Goal: Information Seeking & Learning: Learn about a topic

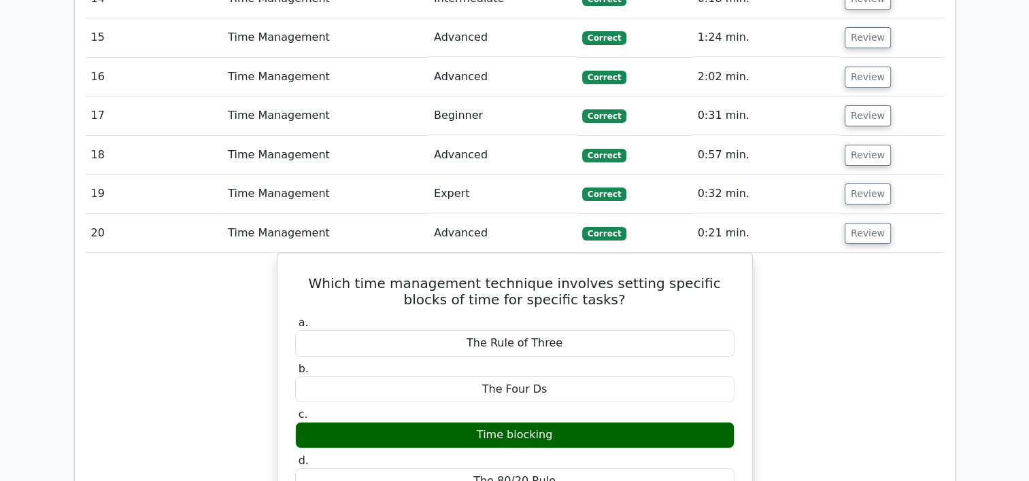
scroll to position [5532, 0]
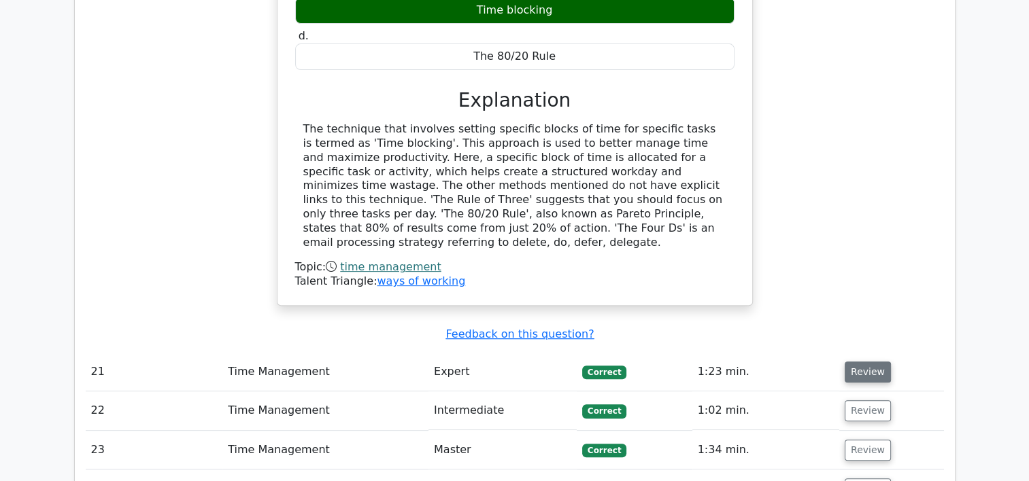
click at [853, 362] on button "Review" at bounding box center [867, 372] width 46 height 21
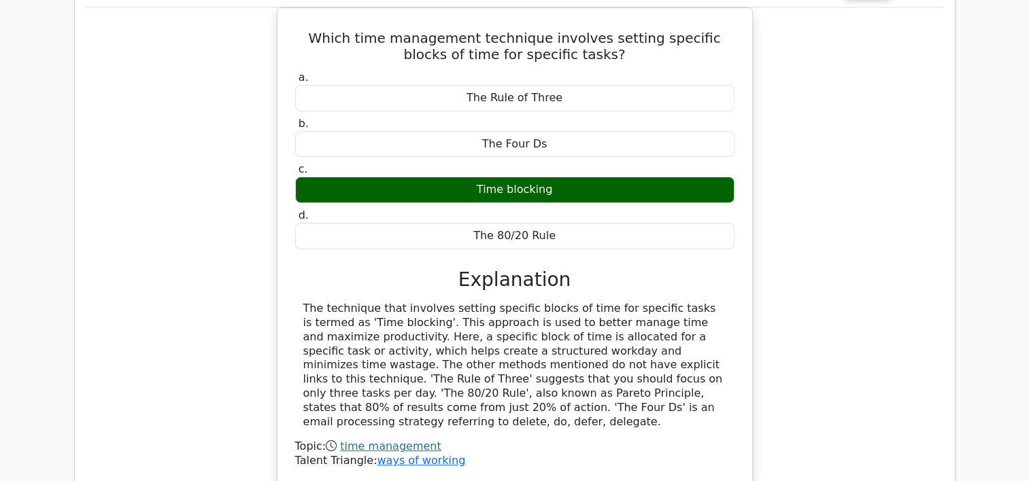
scroll to position [5273, 0]
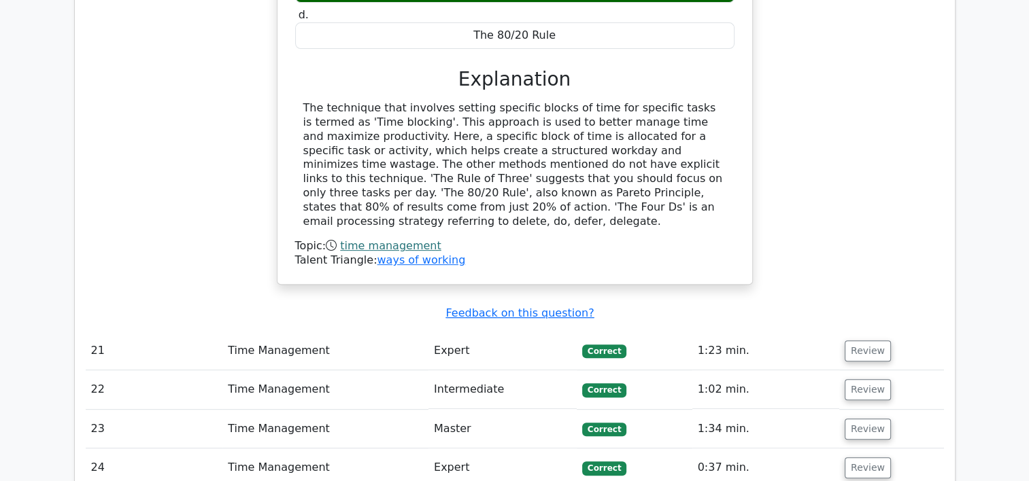
scroll to position [5575, 0]
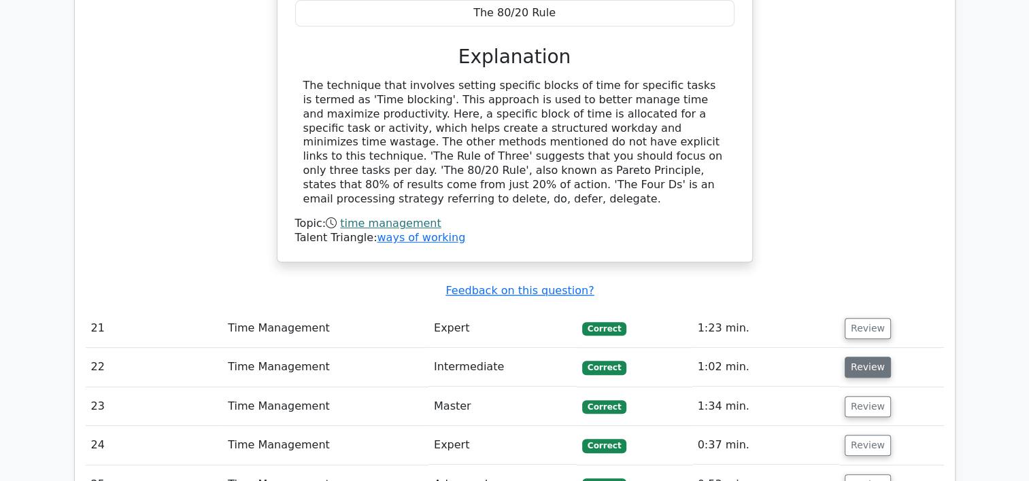
click at [858, 357] on button "Review" at bounding box center [867, 367] width 46 height 21
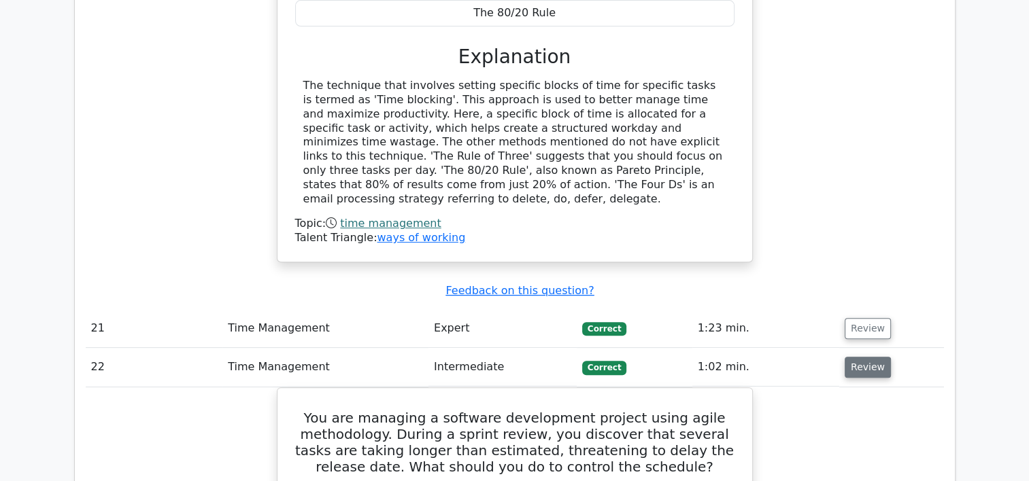
click at [858, 357] on button "Review" at bounding box center [867, 367] width 46 height 21
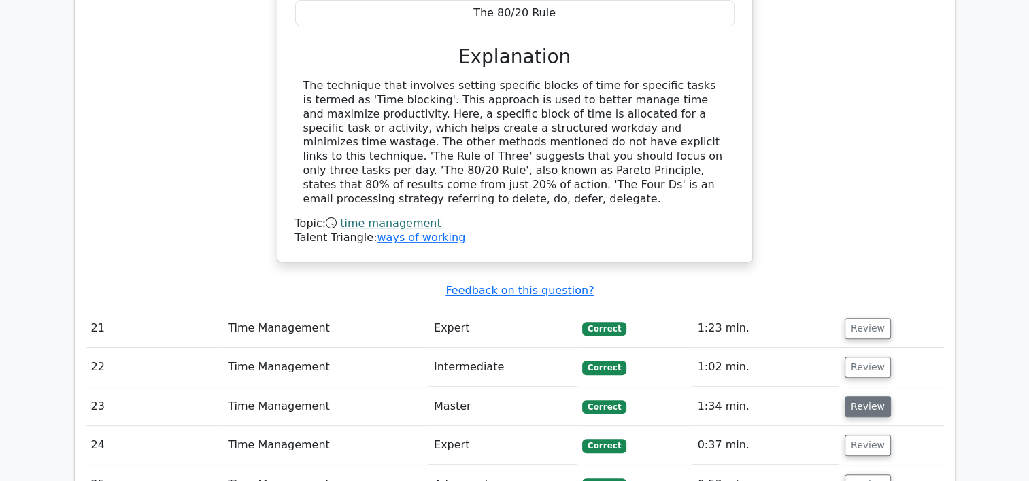
click at [864, 396] on button "Review" at bounding box center [867, 406] width 46 height 21
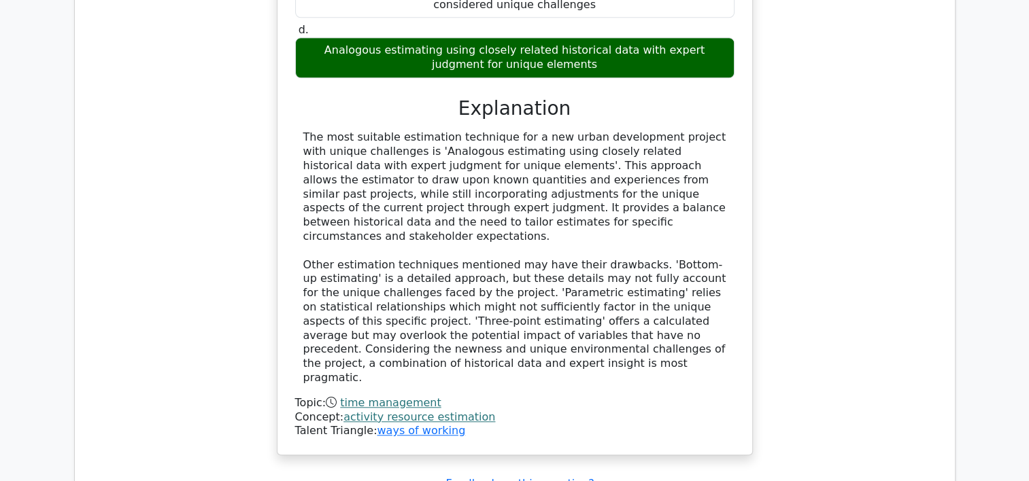
scroll to position [6312, 0]
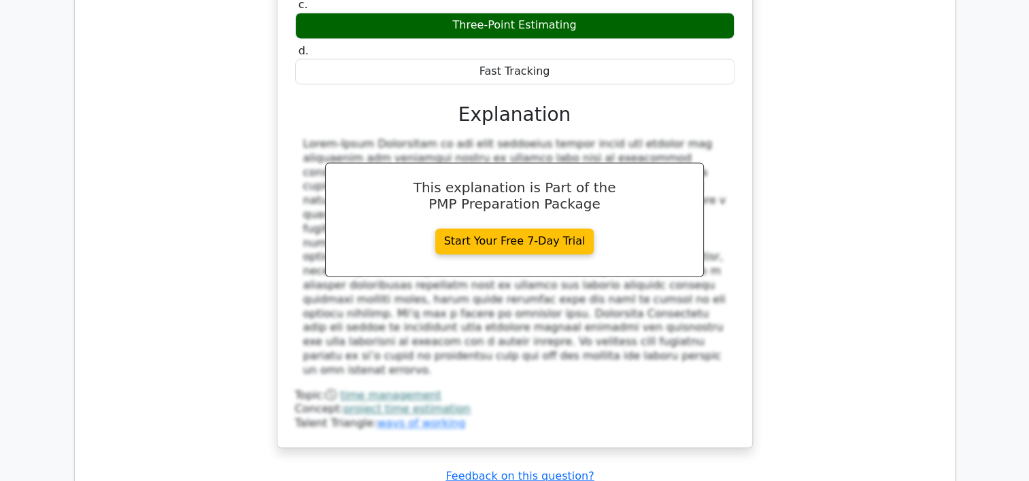
scroll to position [7205, 0]
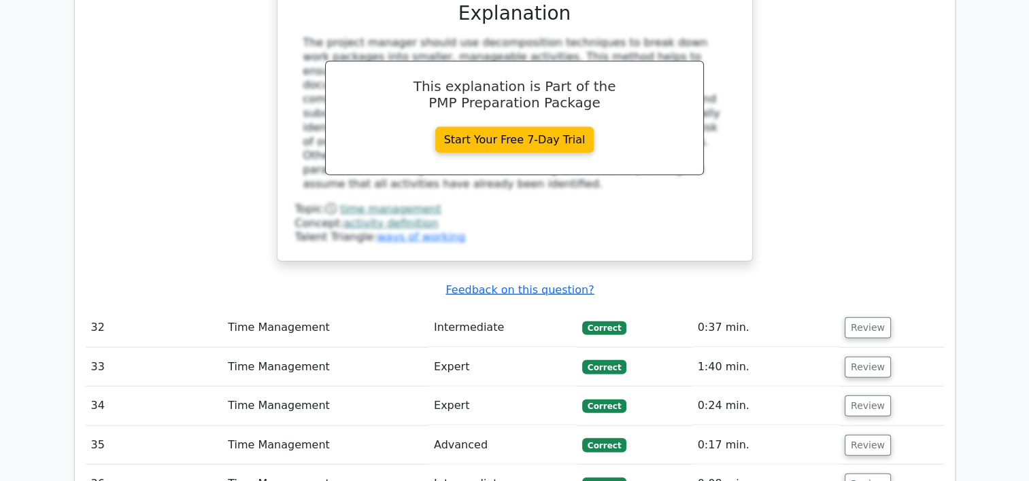
scroll to position [8209, 0]
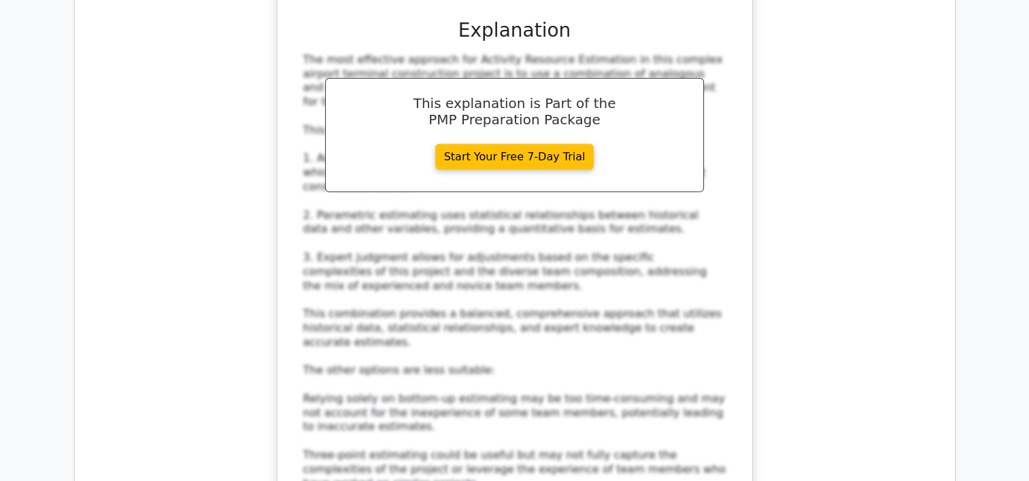
scroll to position [9310, 0]
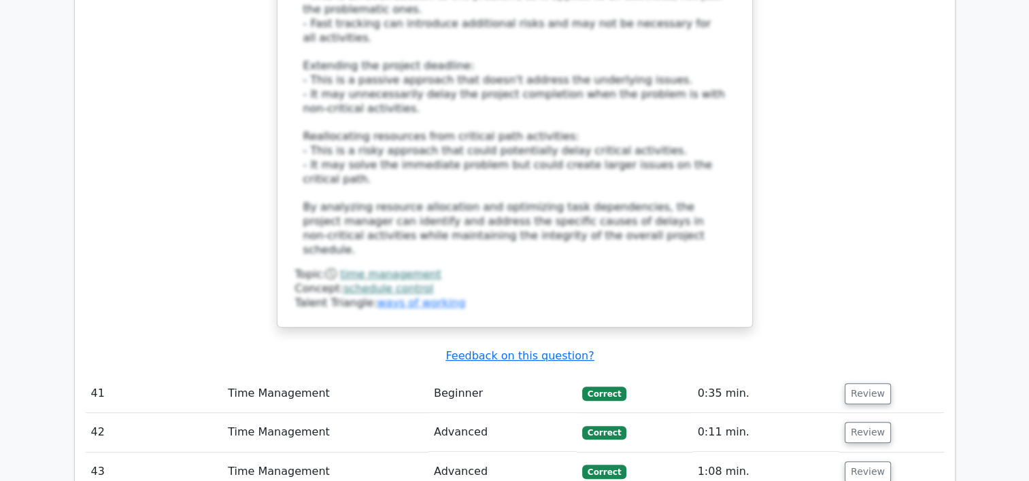
scroll to position [10680, 0]
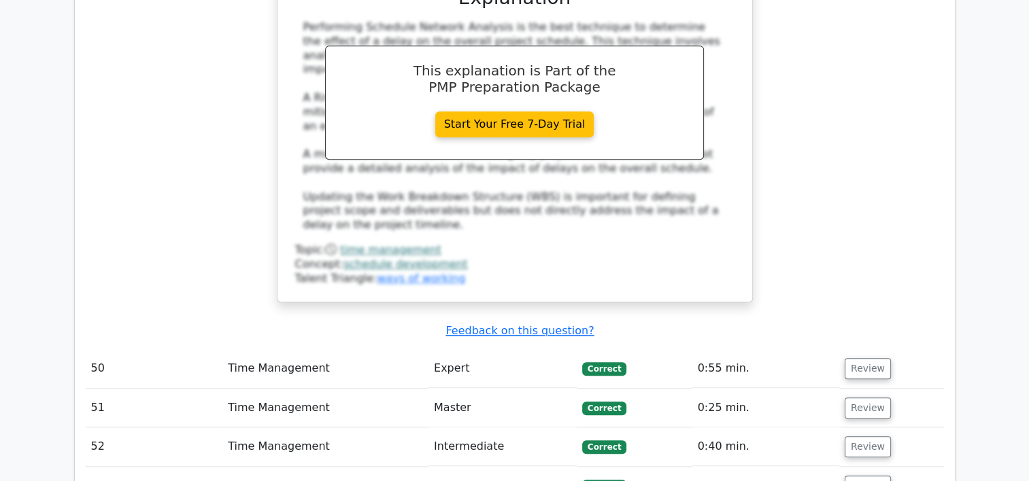
scroll to position [11672, 0]
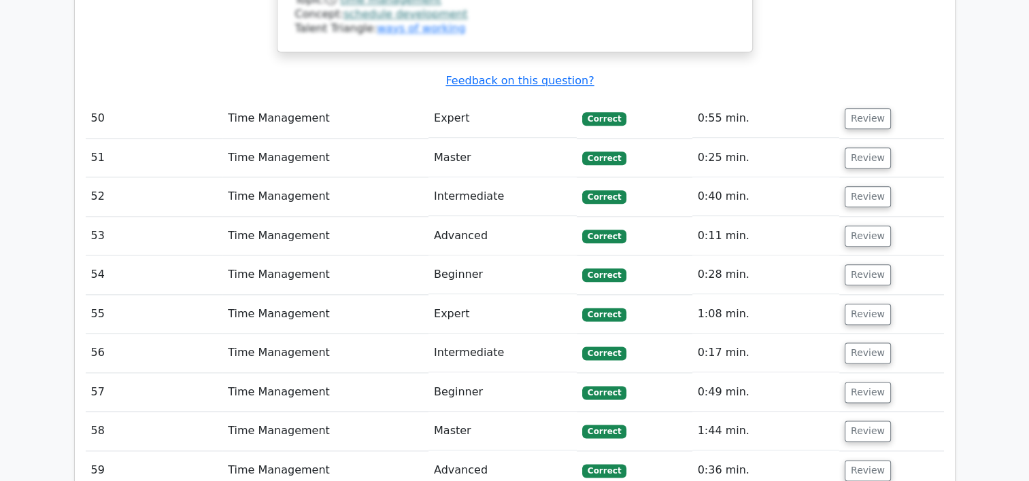
scroll to position [11939, 0]
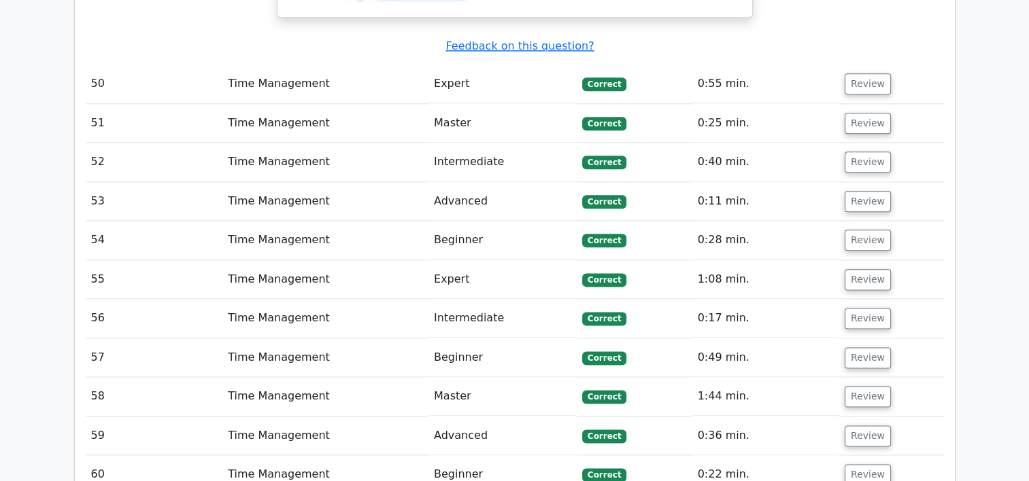
drag, startPoint x: 416, startPoint y: 326, endPoint x: 451, endPoint y: 326, distance: 34.7
drag, startPoint x: 454, startPoint y: 326, endPoint x: 404, endPoint y: 326, distance: 50.3
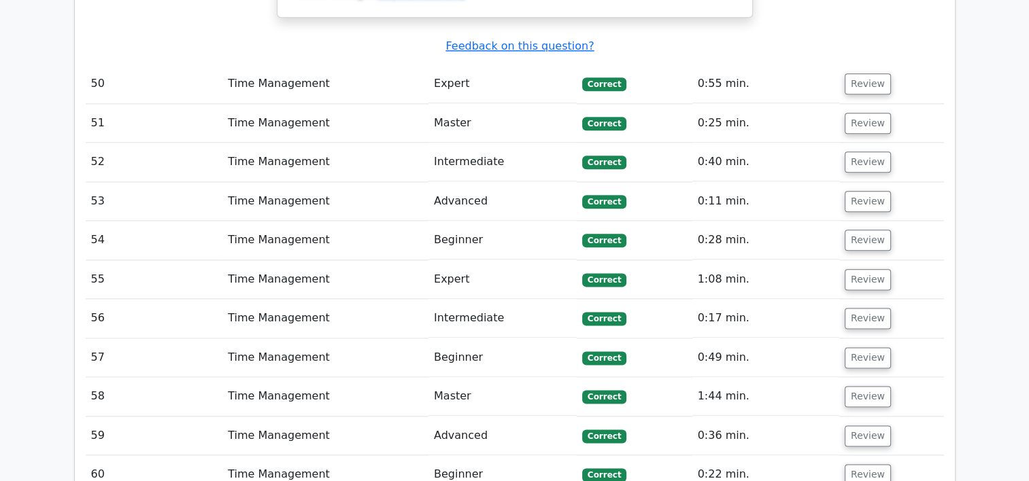
copy div "to stagger"
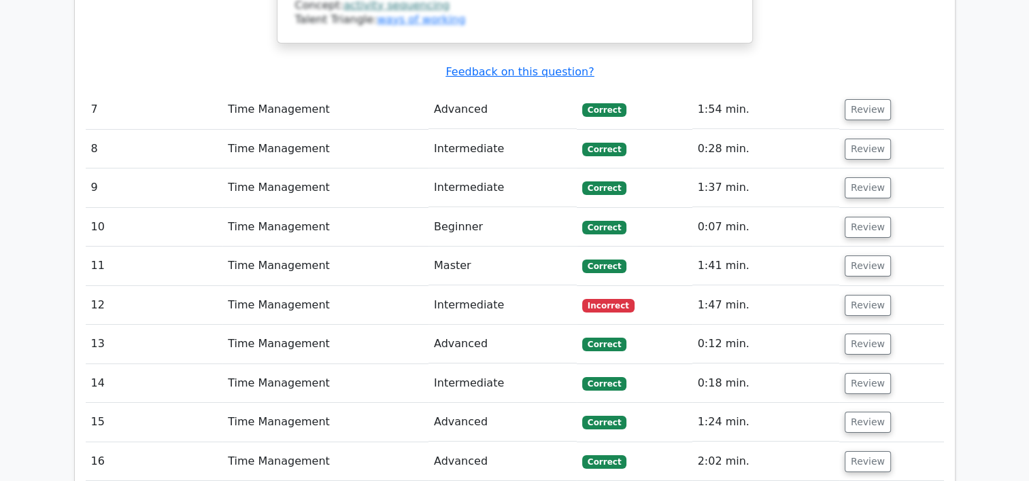
scroll to position [0, 0]
